Goal: Information Seeking & Learning: Find specific fact

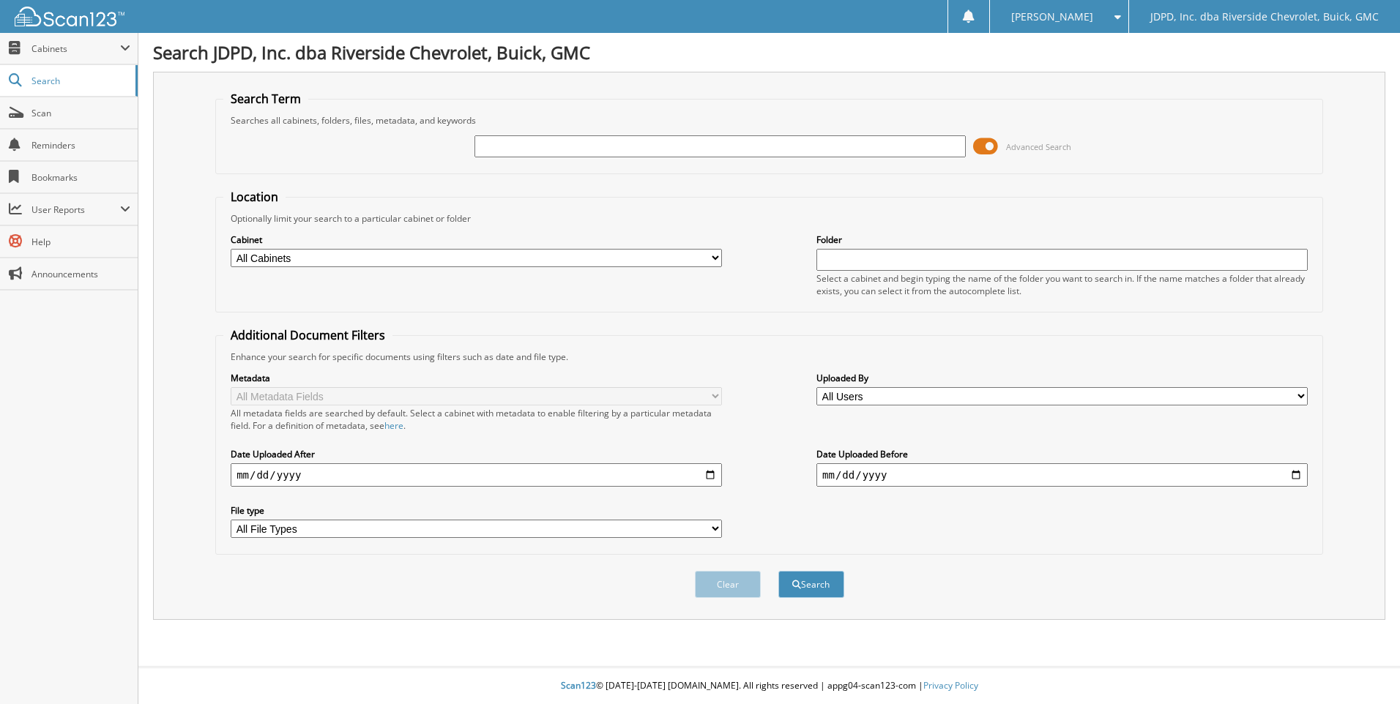
click at [527, 140] on input "text" at bounding box center [720, 146] width 491 height 22
type input "5103303"
click at [778, 571] on button "Search" at bounding box center [811, 584] width 66 height 27
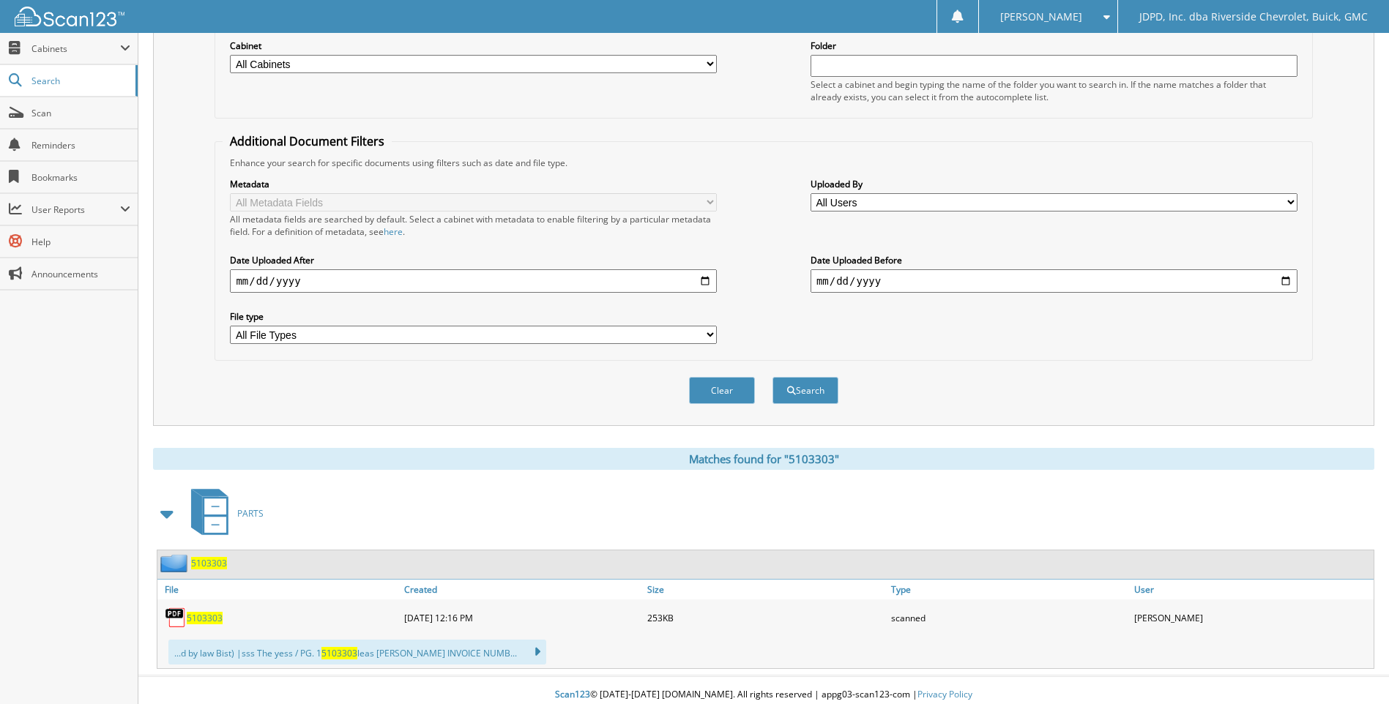
scroll to position [204, 0]
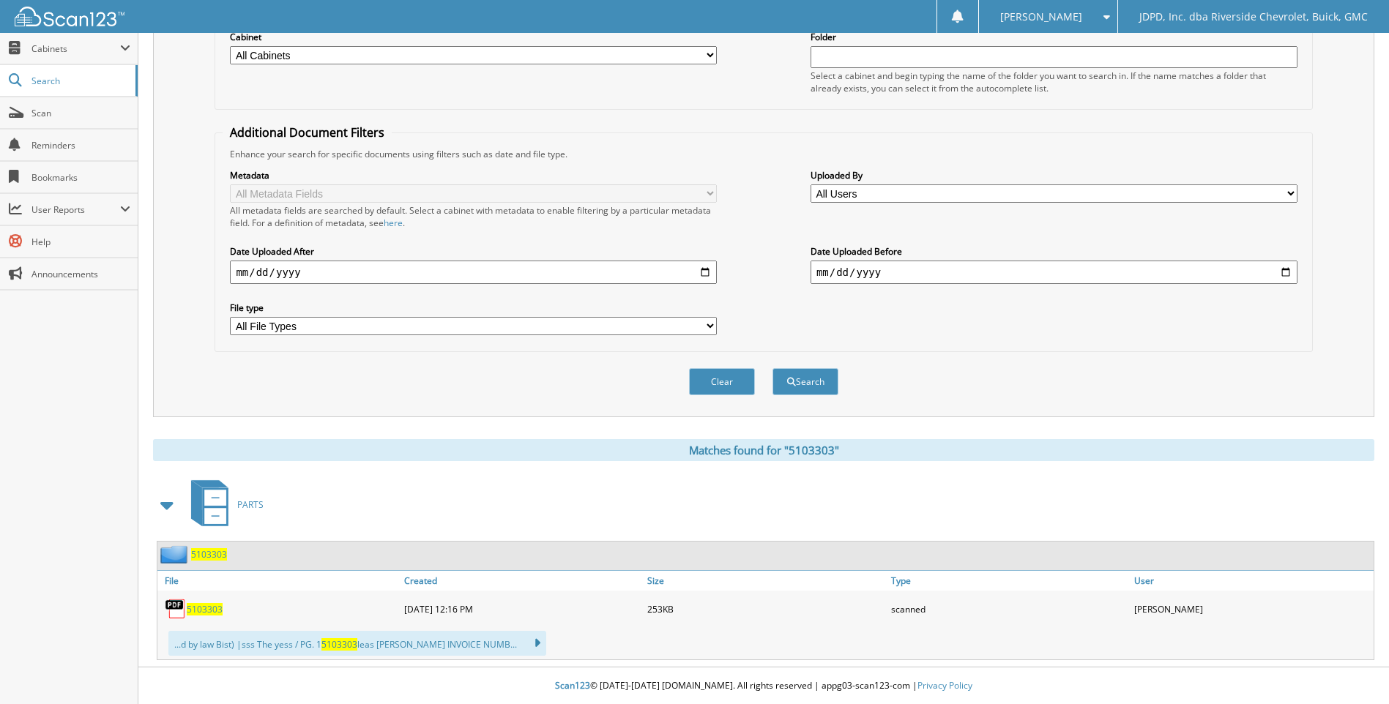
click at [215, 611] on span "5103303" at bounding box center [205, 609] width 36 height 12
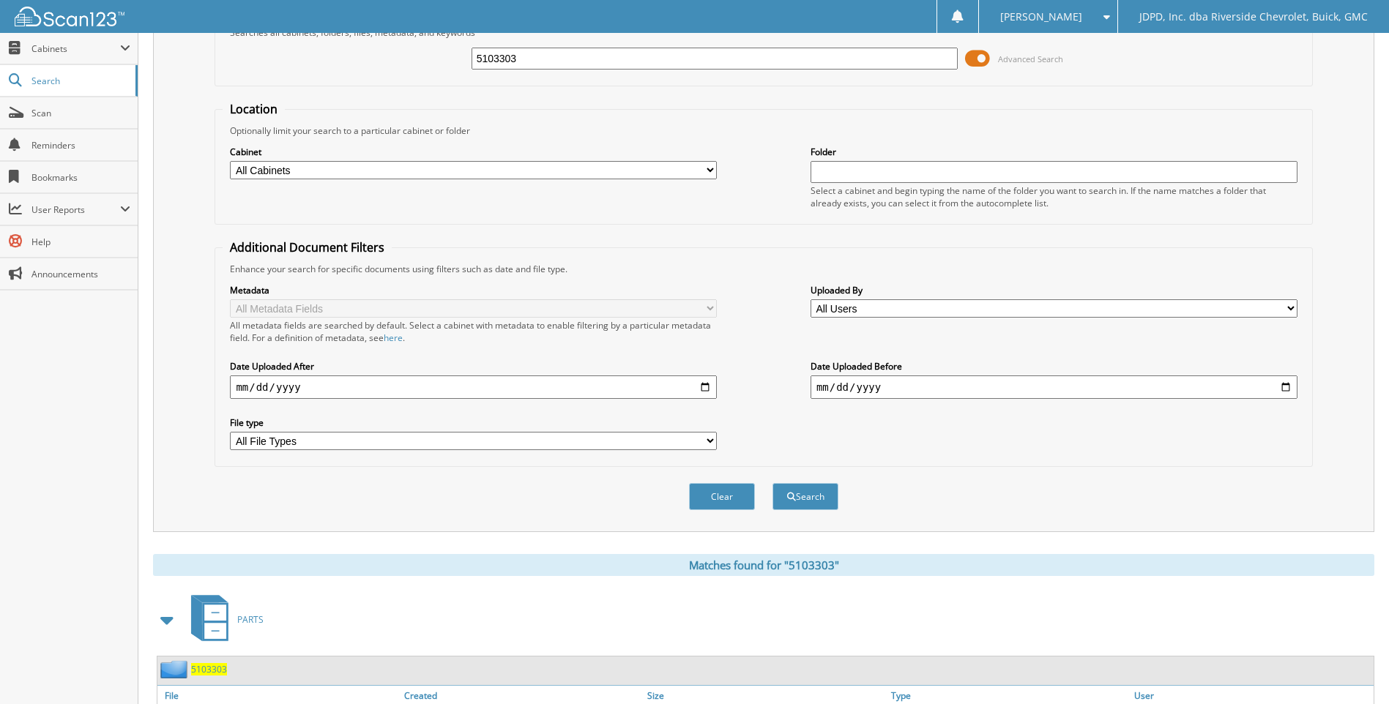
scroll to position [0, 0]
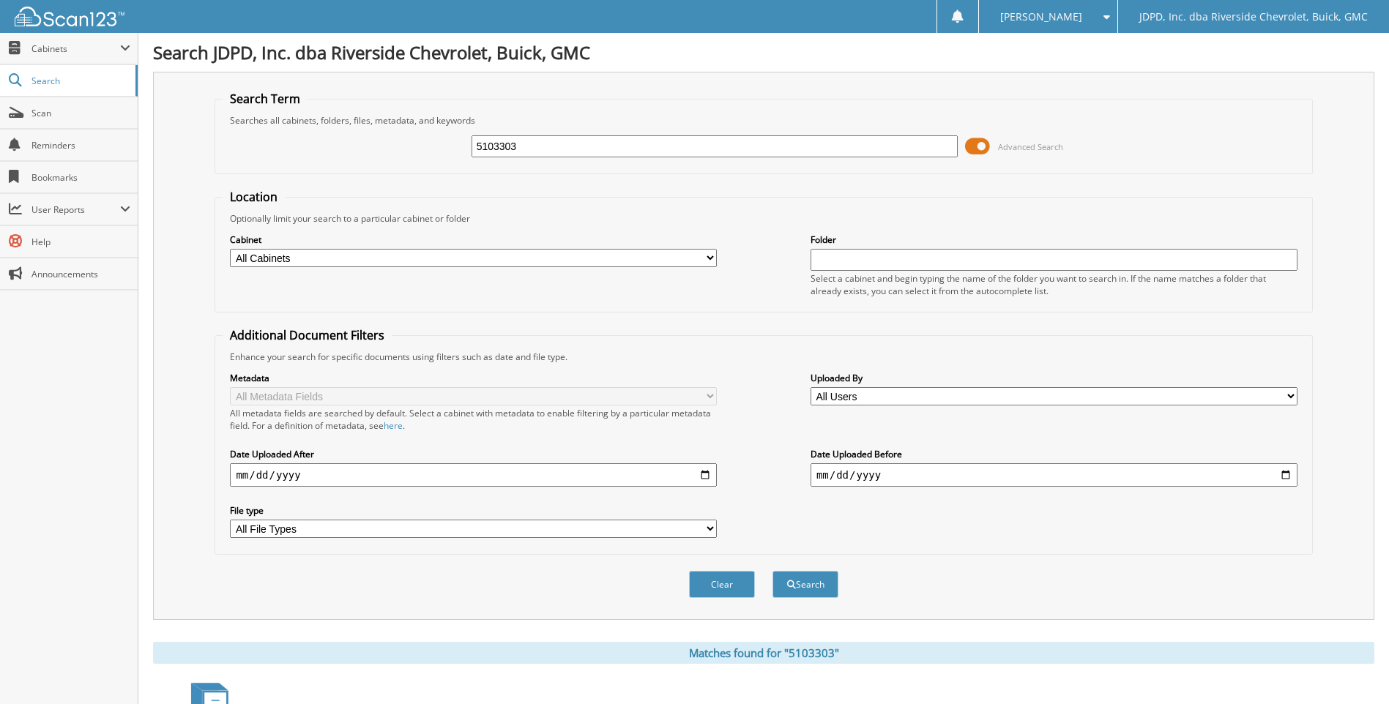
drag, startPoint x: 551, startPoint y: 138, endPoint x: 302, endPoint y: 138, distance: 249.7
click at [321, 138] on div "5103303 Advanced Search" at bounding box center [764, 147] width 1082 height 40
type input "5103321"
click at [773, 571] on button "Search" at bounding box center [806, 584] width 66 height 27
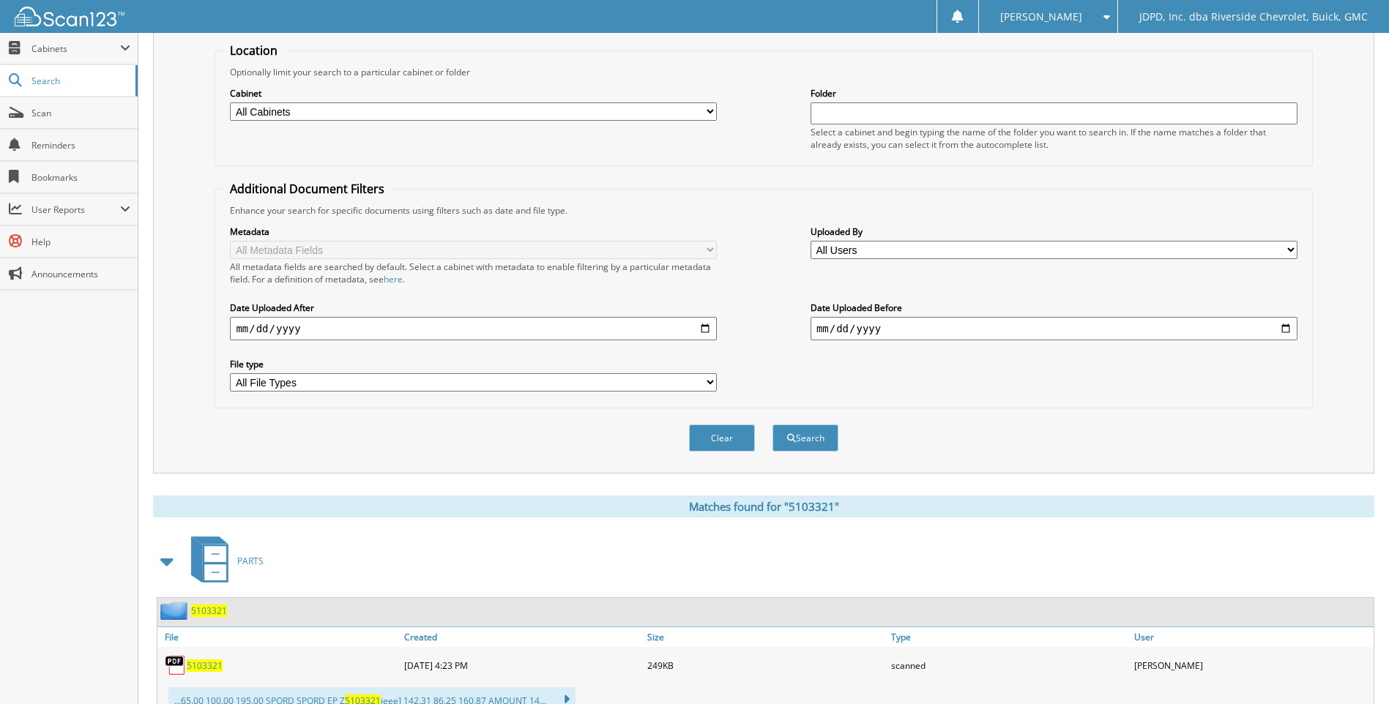
drag, startPoint x: 202, startPoint y: 667, endPoint x: 215, endPoint y: 652, distance: 19.7
click at [202, 667] on span "5103321" at bounding box center [205, 666] width 36 height 12
